Goal: Information Seeking & Learning: Learn about a topic

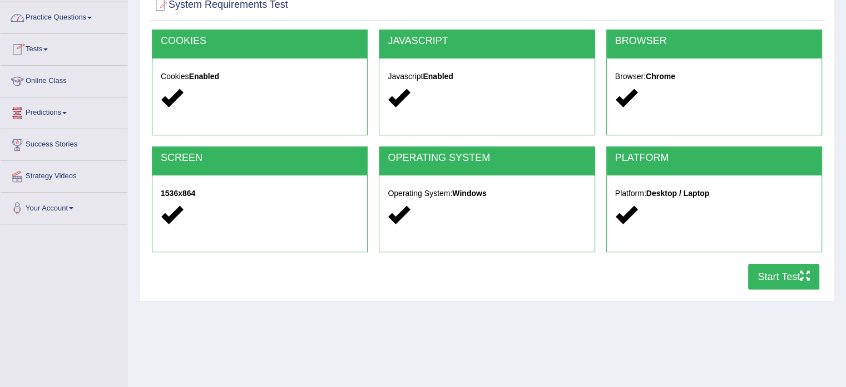
click at [92, 17] on span at bounding box center [89, 18] width 4 height 2
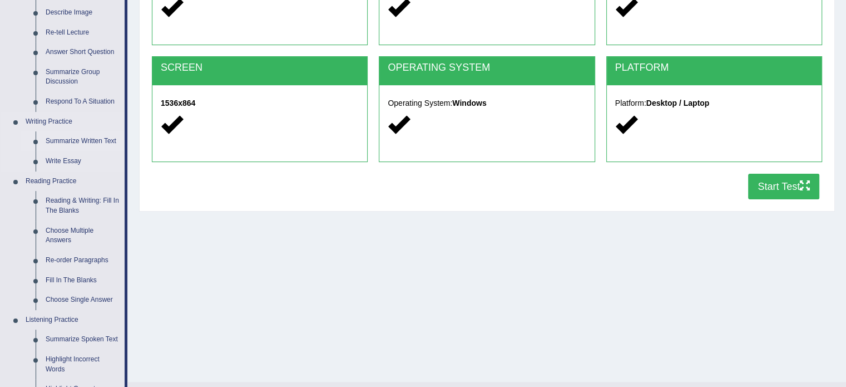
scroll to position [199, 0]
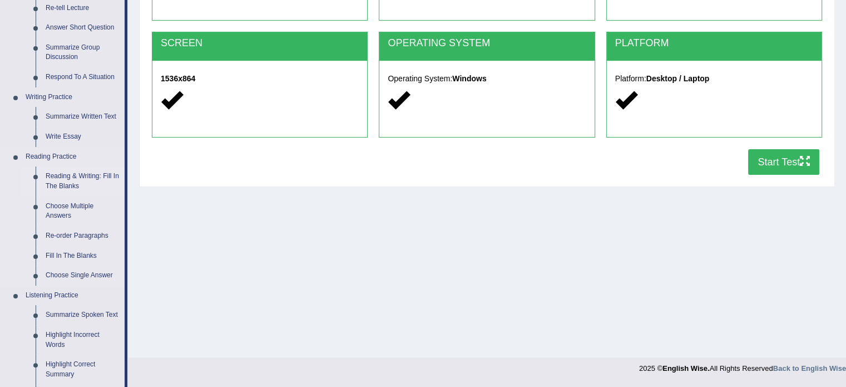
click at [78, 180] on link "Reading & Writing: Fill In The Blanks" at bounding box center [83, 180] width 84 height 29
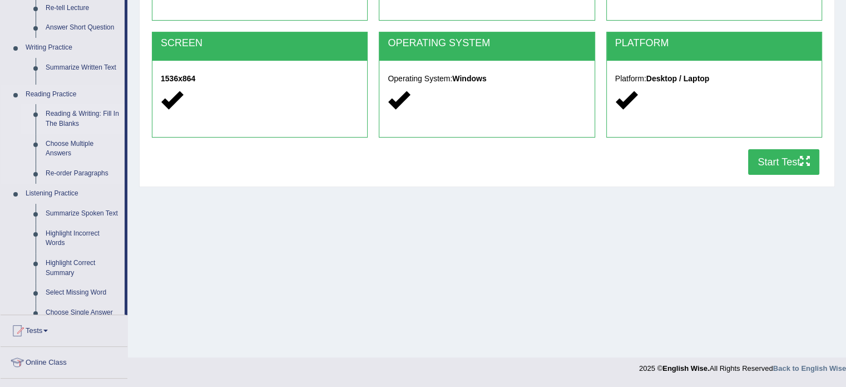
scroll to position [198, 0]
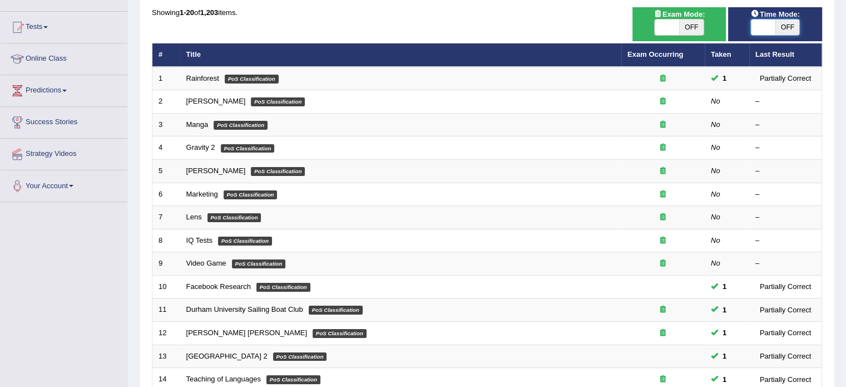
click at [759, 26] on span at bounding box center [763, 27] width 24 height 16
checkbox input "true"
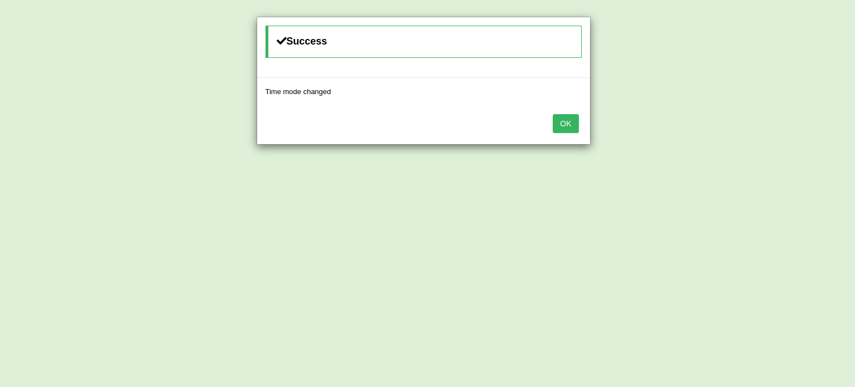
click at [569, 122] on button "OK" at bounding box center [565, 123] width 26 height 19
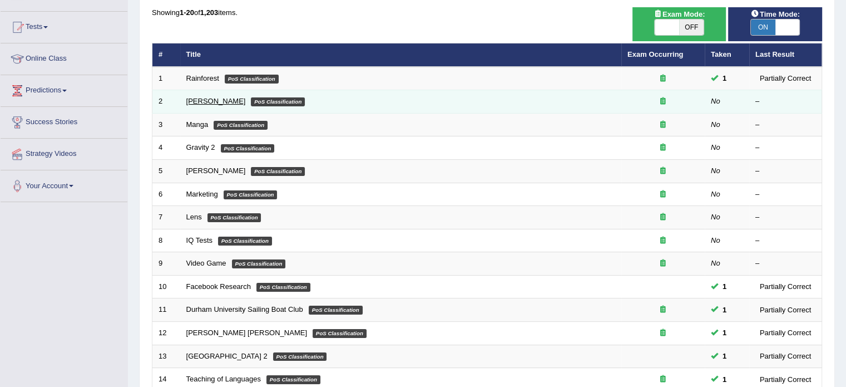
click at [204, 99] on link "Kennedy" at bounding box center [216, 101] width 60 height 8
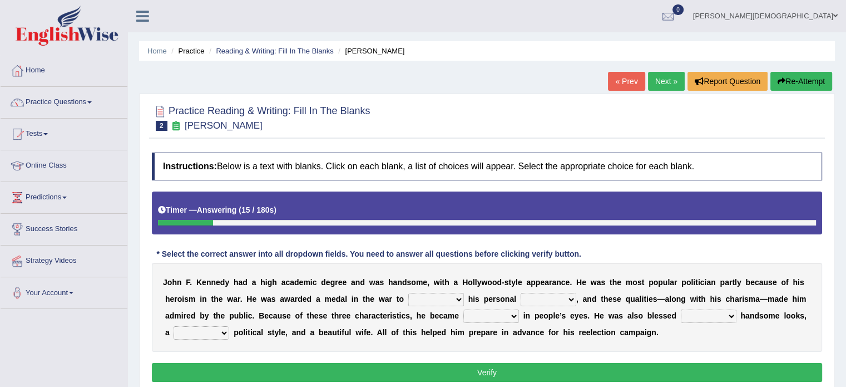
click at [458, 297] on select "prove show evidence upthrow" at bounding box center [436, 299] width 56 height 13
